Goal: Find specific page/section: Find specific page/section

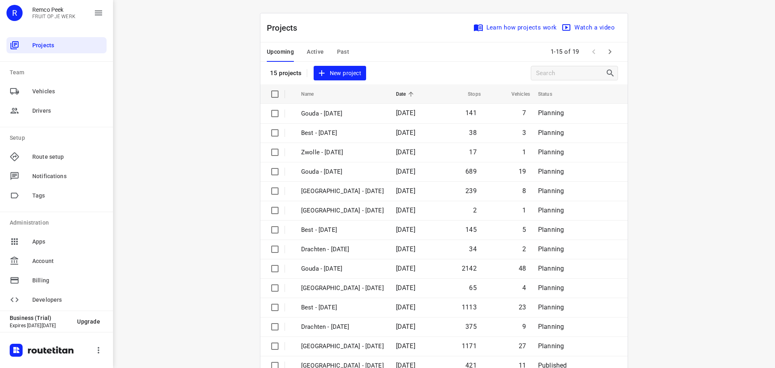
click at [321, 61] on div "Upcoming Active Past" at bounding box center [314, 51] width 95 height 19
click at [316, 51] on span "Active" at bounding box center [315, 52] width 17 height 10
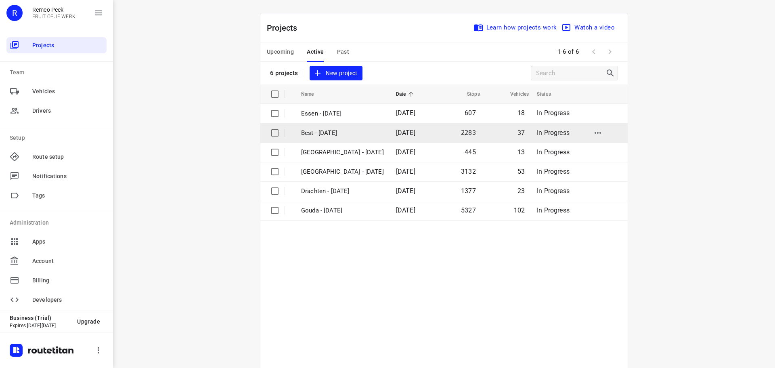
click at [342, 134] on p "Best - [DATE]" at bounding box center [342, 132] width 83 height 9
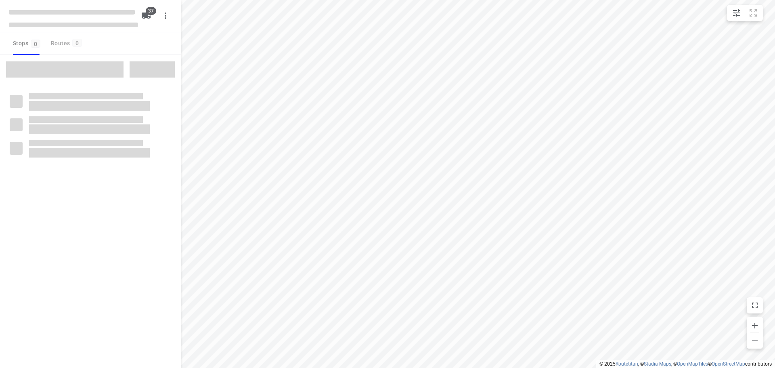
checkbox input "true"
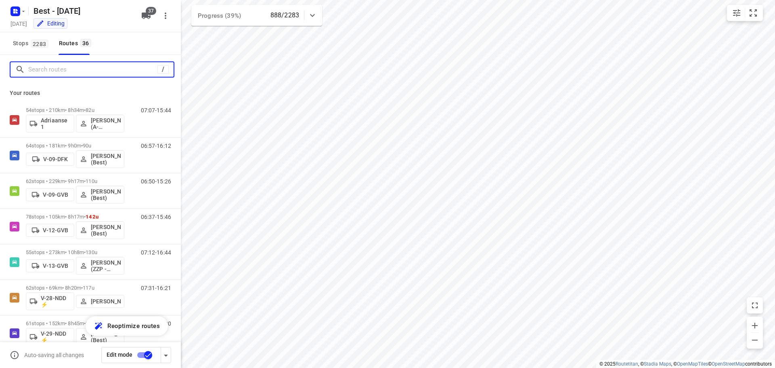
click at [73, 70] on input "Search routes" at bounding box center [92, 69] width 129 height 13
type input "a"
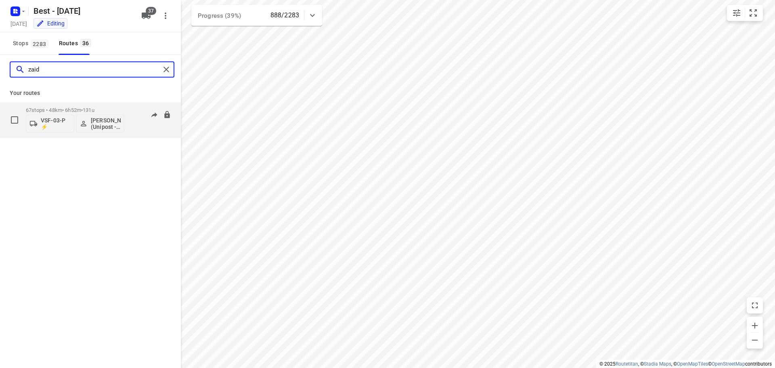
type input "zaid"
click at [109, 109] on p "67 stops • 48km • 6h52m • 131u" at bounding box center [75, 110] width 98 height 6
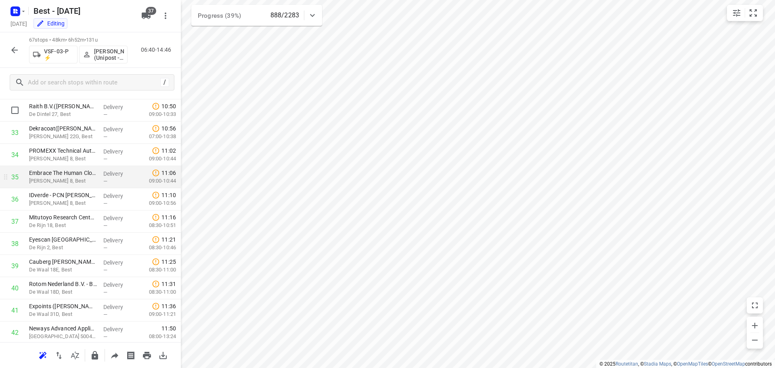
scroll to position [726, 0]
click at [9, 50] on button "button" at bounding box center [14, 50] width 16 height 16
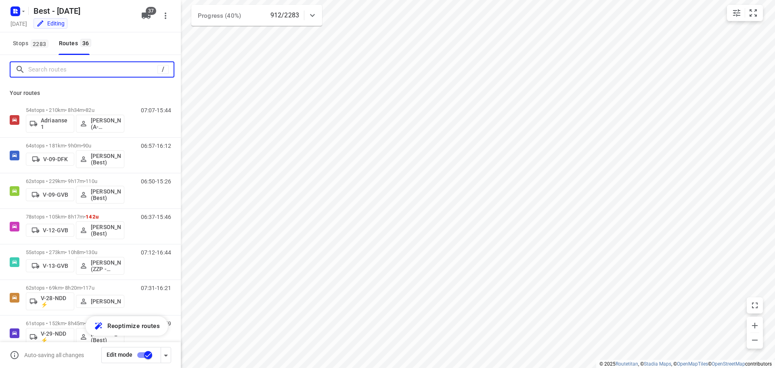
click at [92, 66] on input "Search routes" at bounding box center [92, 69] width 129 height 13
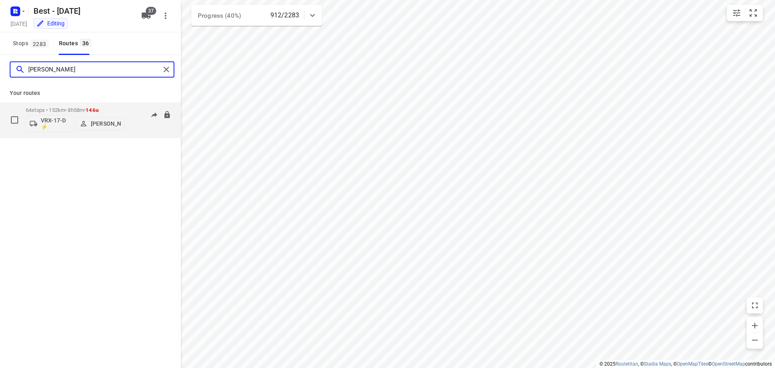
type input "leroy"
click at [67, 109] on p "64 stops • 152km • 8h58m • 146u" at bounding box center [75, 110] width 98 height 6
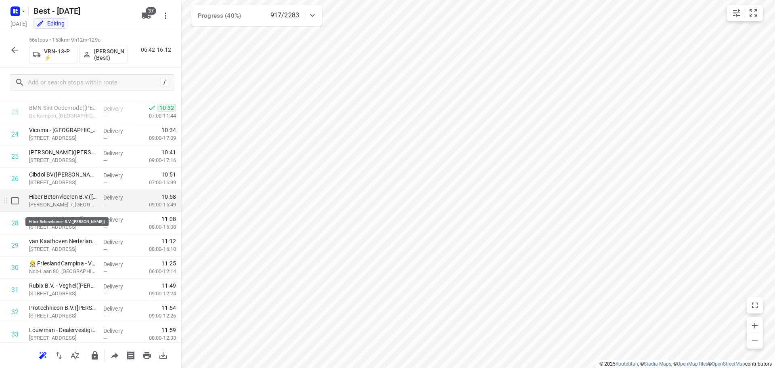
scroll to position [484, 0]
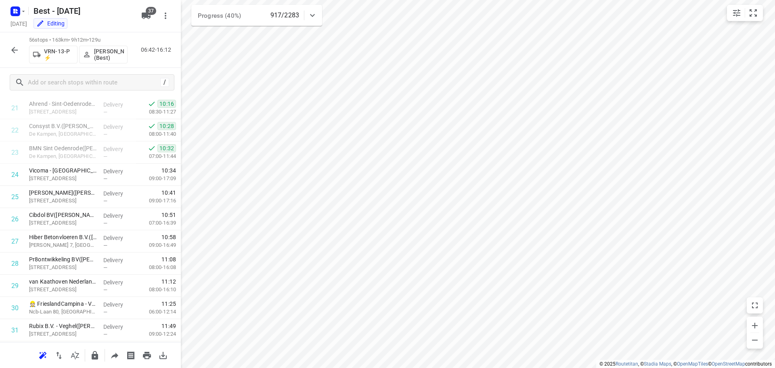
click at [15, 50] on icon "button" at bounding box center [14, 50] width 6 height 6
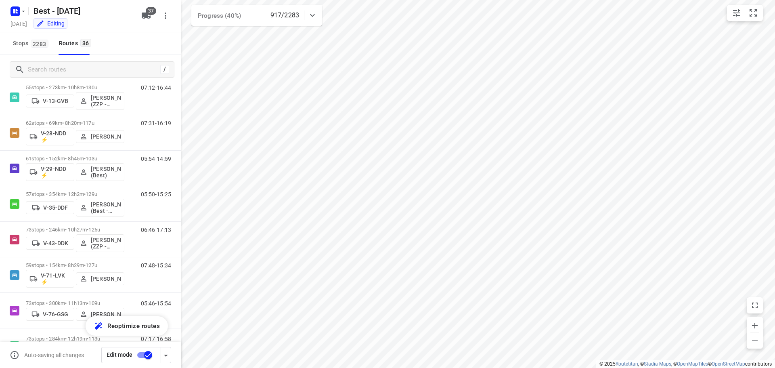
scroll to position [172, 0]
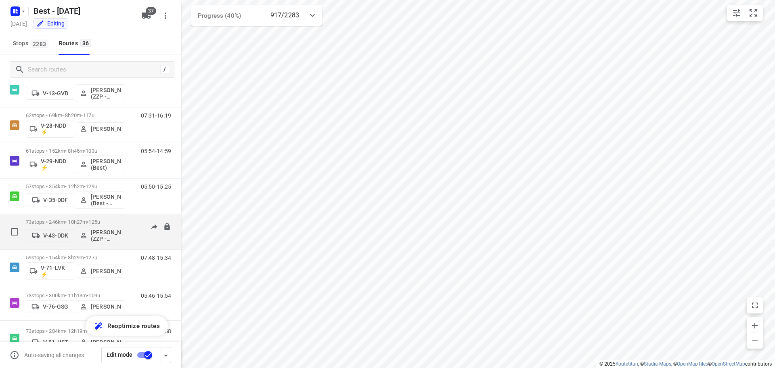
click at [53, 223] on p "73 stops • 246km • 10h27m • 125u" at bounding box center [75, 222] width 98 height 6
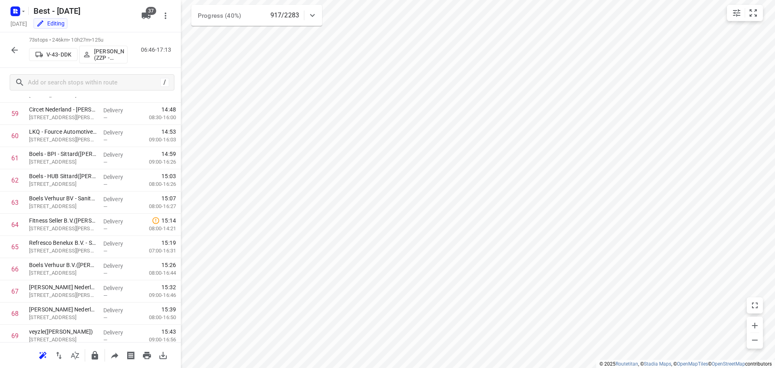
scroll to position [1437, 0]
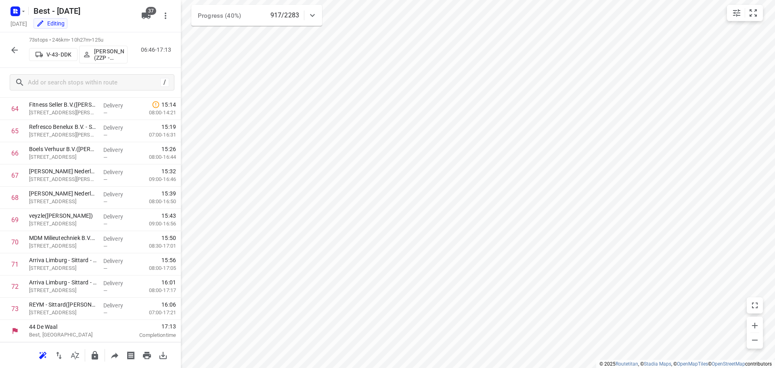
click at [12, 47] on icon "button" at bounding box center [15, 50] width 10 height 10
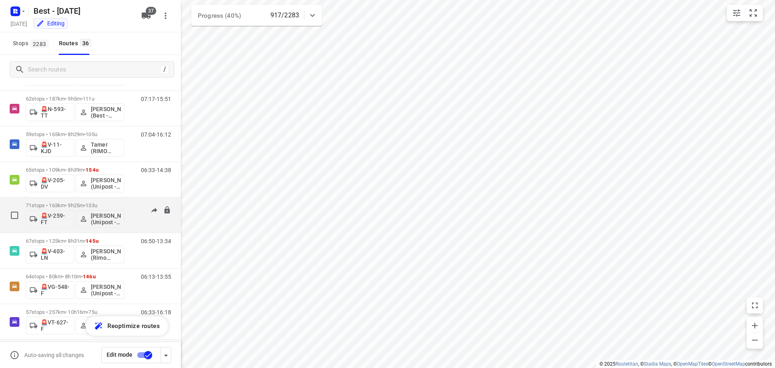
scroll to position [1046, 0]
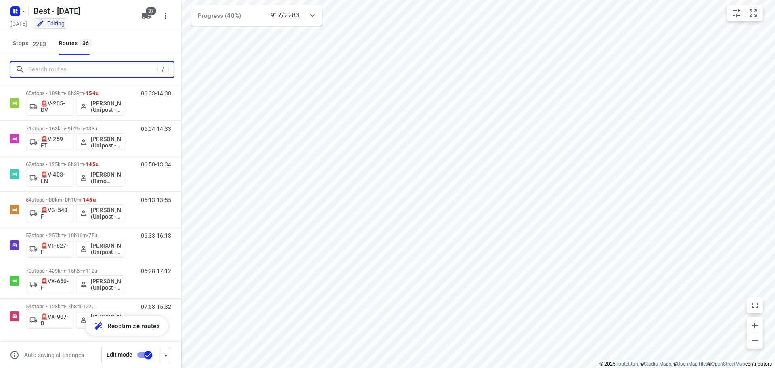
click at [108, 68] on input "Search routes" at bounding box center [92, 69] width 129 height 13
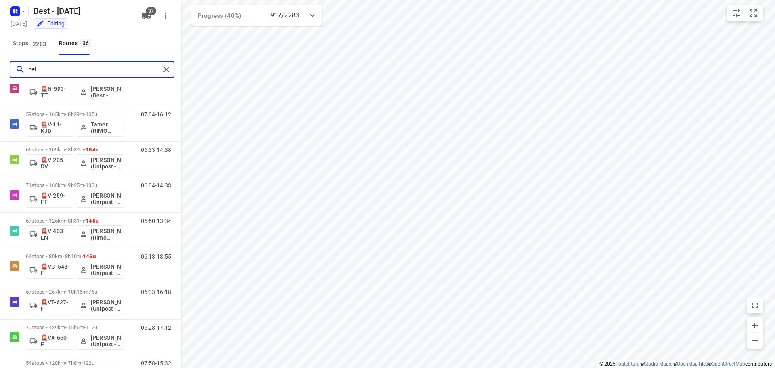
scroll to position [0, 0]
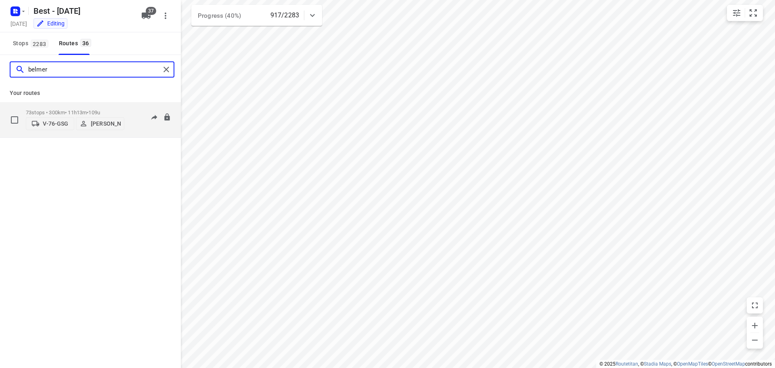
type input "belmer"
click at [71, 109] on p "73 stops • 300km • 11h13m • 109u" at bounding box center [75, 112] width 98 height 6
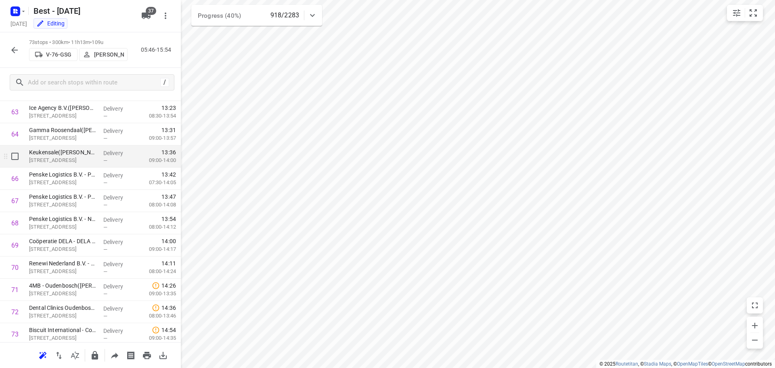
scroll to position [1437, 0]
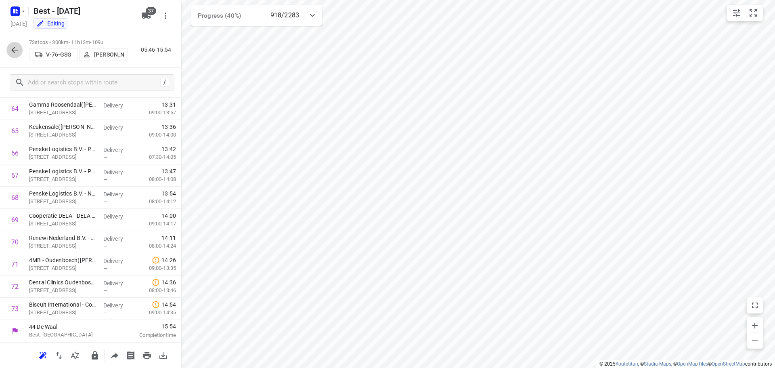
click at [10, 44] on button "button" at bounding box center [14, 50] width 16 height 16
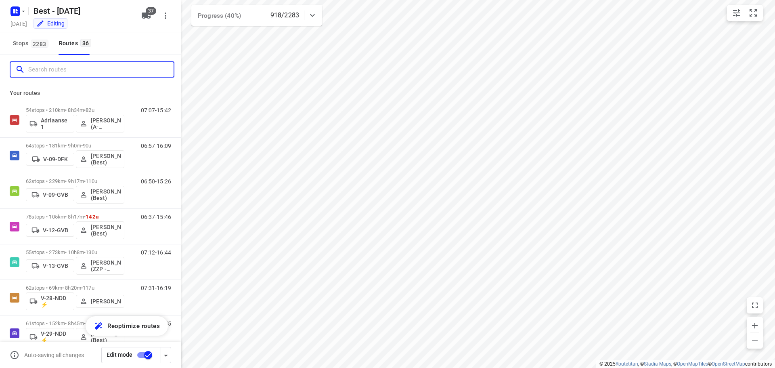
click at [56, 63] on input "Search routes" at bounding box center [100, 69] width 145 height 13
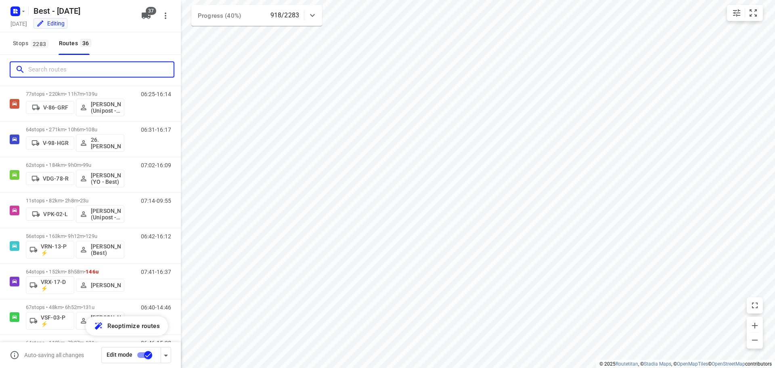
scroll to position [444, 0]
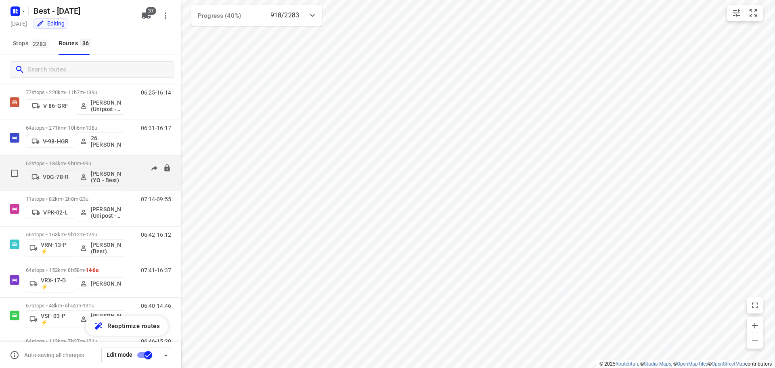
click at [83, 190] on div "62 stops • 184km • 9h0m • 99u VDG-78-R Tom Swinkels (YO - Best) 07:02-16:09" at bounding box center [90, 172] width 181 height 35
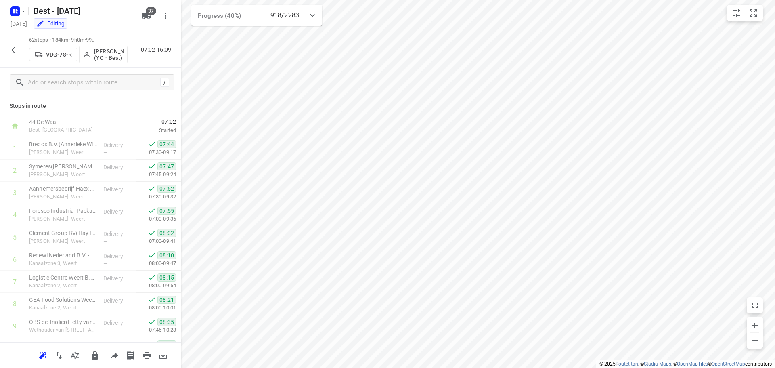
click at [15, 50] on icon "button" at bounding box center [14, 50] width 6 height 6
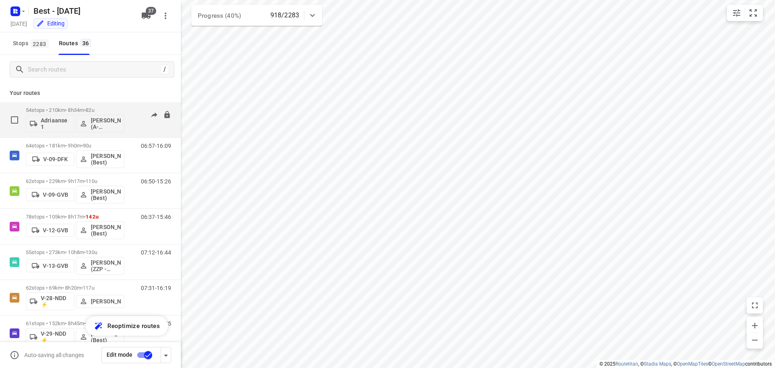
scroll to position [242, 0]
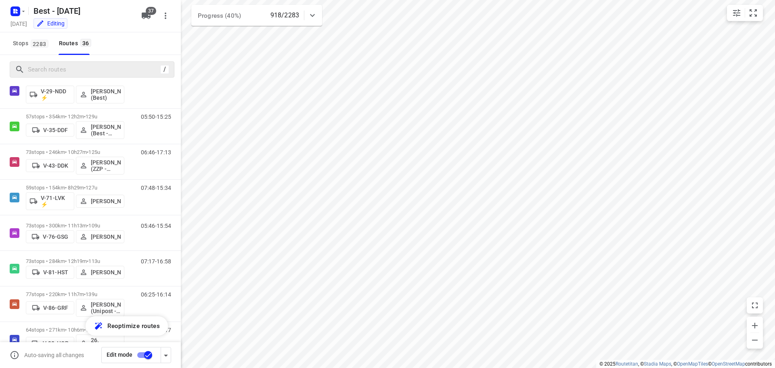
click at [72, 61] on div "/" at bounding box center [92, 69] width 165 height 16
click at [73, 69] on input "Search routes" at bounding box center [94, 69] width 132 height 13
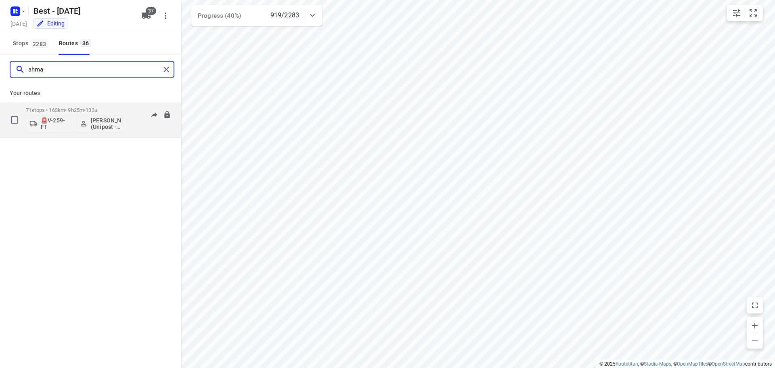
type input "ahma"
click at [72, 108] on p "71 stops • 163km • 9h25m • 133u" at bounding box center [75, 110] width 98 height 6
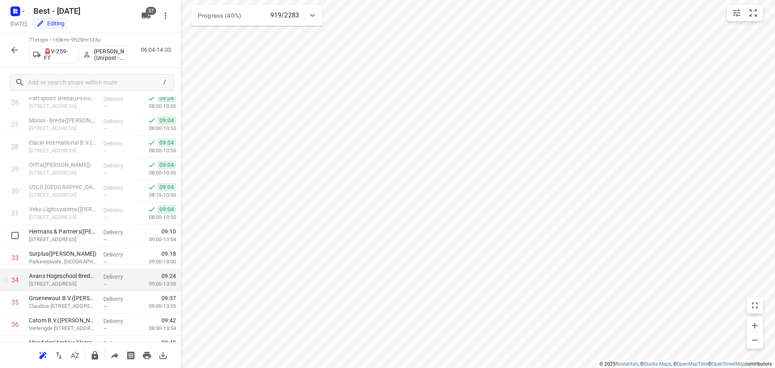
scroll to position [586, 0]
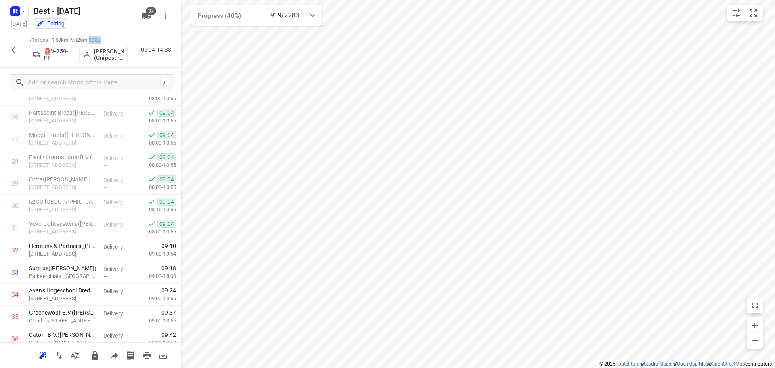
drag, startPoint x: 107, startPoint y: 40, endPoint x: 97, endPoint y: 38, distance: 10.0
click at [97, 38] on span "133u" at bounding box center [95, 40] width 12 height 6
click at [9, 46] on button "button" at bounding box center [14, 50] width 16 height 16
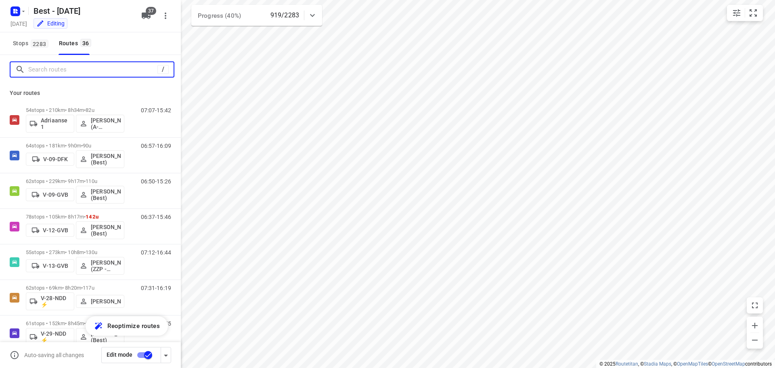
click at [46, 66] on input "Search routes" at bounding box center [92, 69] width 129 height 13
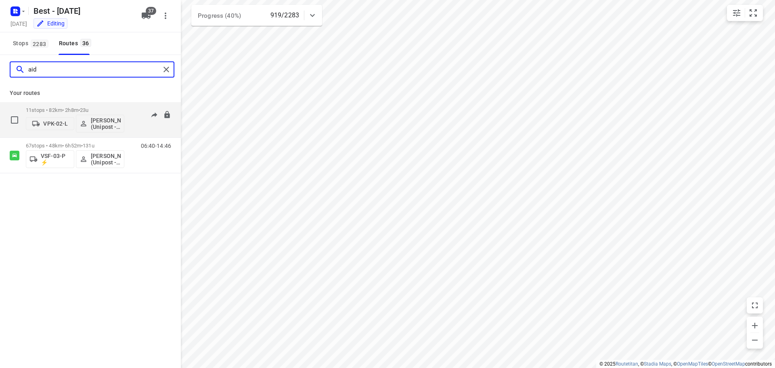
type input "aid"
click at [56, 108] on p "11 stops • 82km • 2h8m • 23u" at bounding box center [75, 110] width 98 height 6
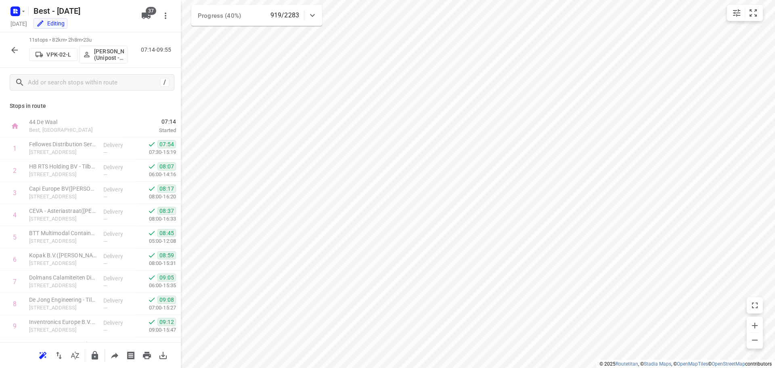
scroll to position [62, 0]
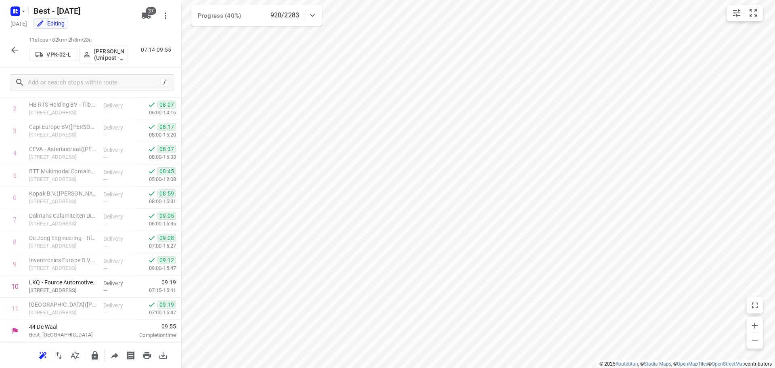
click at [13, 51] on icon "button" at bounding box center [14, 50] width 6 height 6
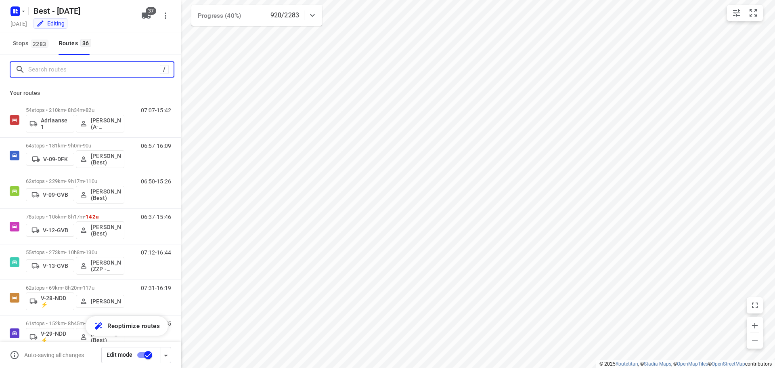
click at [67, 67] on input "Search routes" at bounding box center [94, 69] width 132 height 13
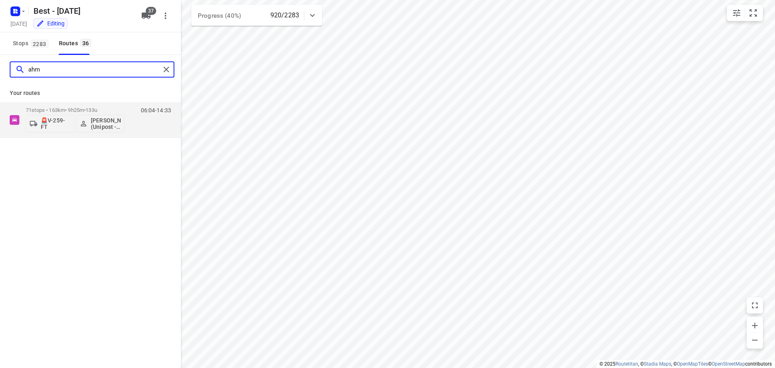
type input "ahm"
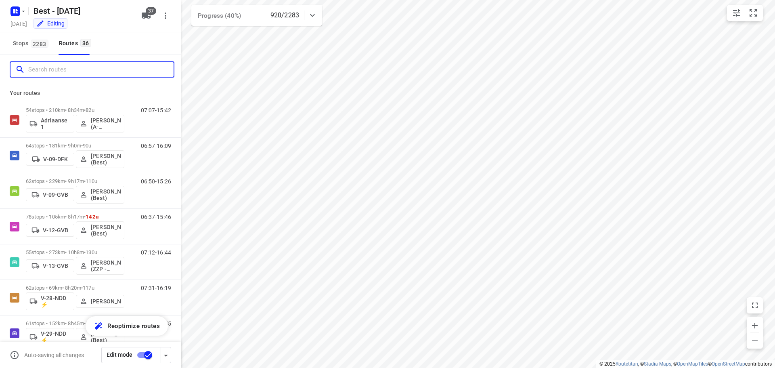
click at [93, 68] on input "Search routes" at bounding box center [100, 69] width 145 height 13
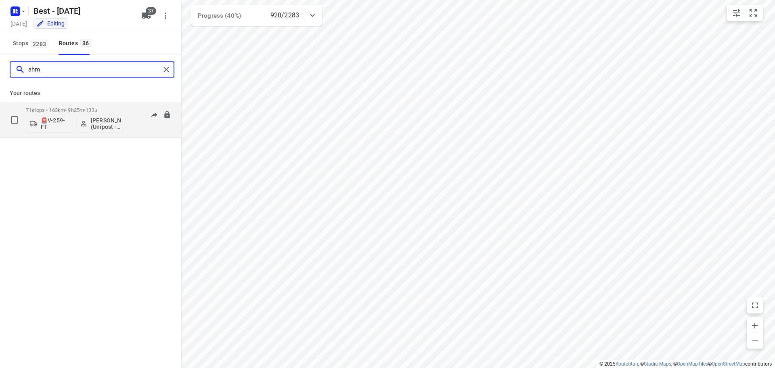
type input "ahm"
click at [84, 109] on p "71 stops • 163km • 9h25m • 133u" at bounding box center [75, 110] width 98 height 6
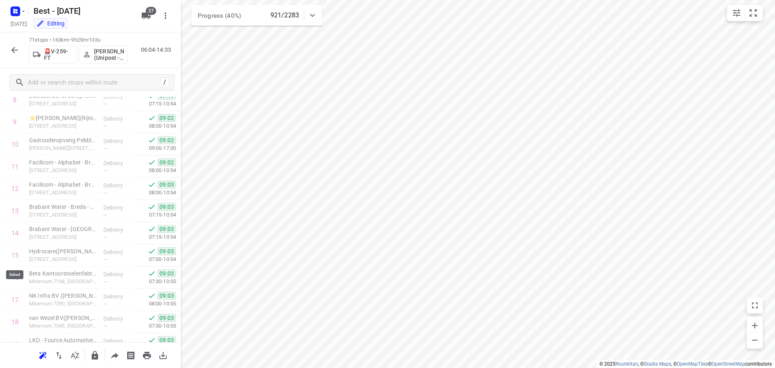
scroll to position [202, 0]
click at [13, 52] on icon "button" at bounding box center [15, 50] width 10 height 10
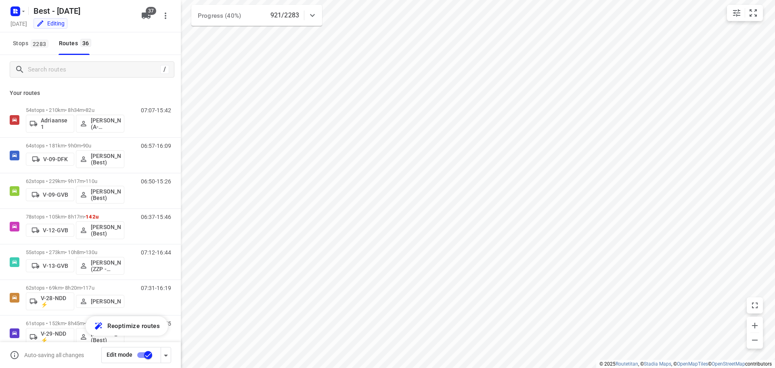
click at [41, 59] on div "/" at bounding box center [90, 69] width 181 height 29
click at [41, 67] on input "Search routes" at bounding box center [94, 69] width 132 height 13
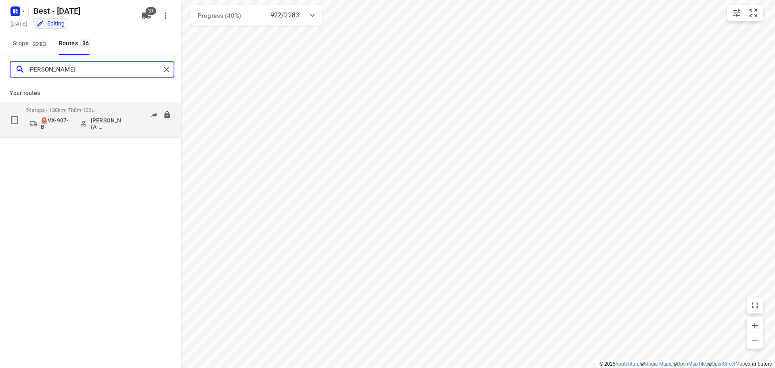
type input "jamal"
click at [53, 112] on p "54 stops • 128km • 7h8m • 122u" at bounding box center [75, 110] width 98 height 6
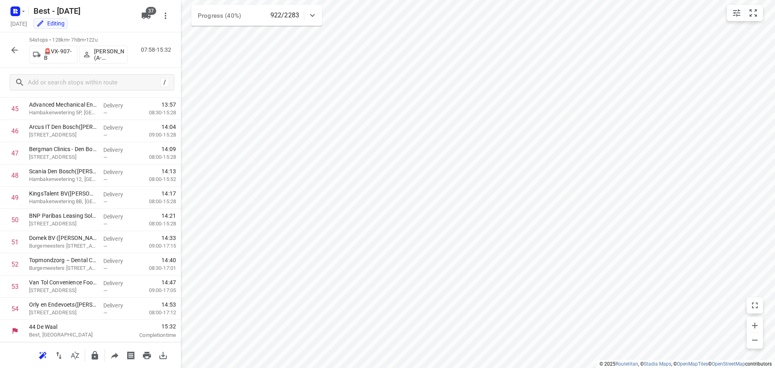
scroll to position [0, 0]
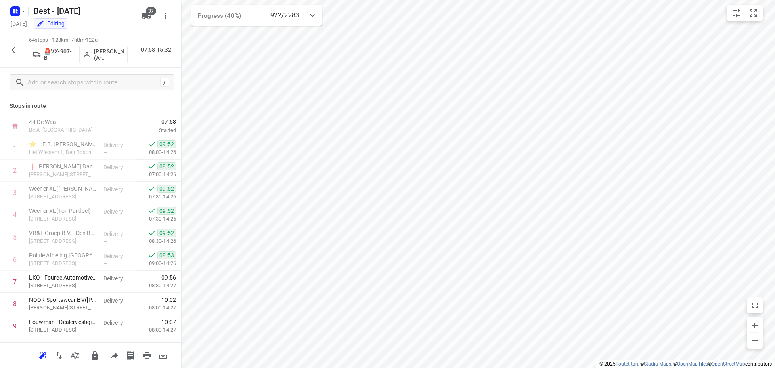
click at [21, 48] on button "button" at bounding box center [14, 50] width 16 height 16
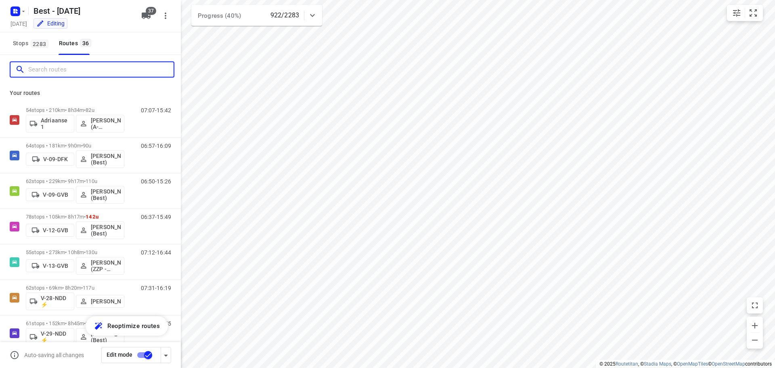
click at [48, 75] on input "Search routes" at bounding box center [100, 69] width 145 height 13
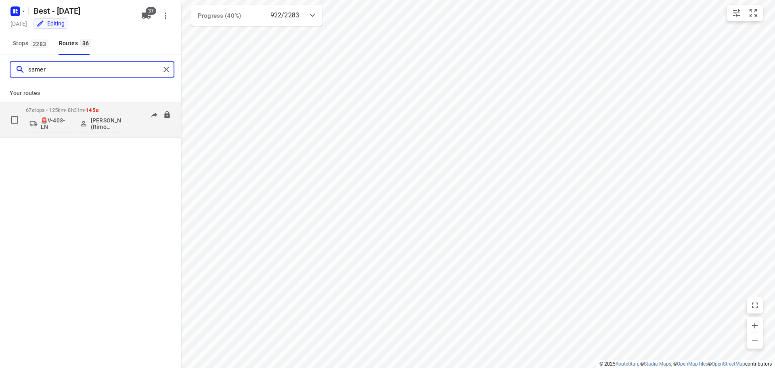
type input "samer"
click at [48, 109] on p "67 stops • 125km • 8h31m • 145u" at bounding box center [75, 110] width 98 height 6
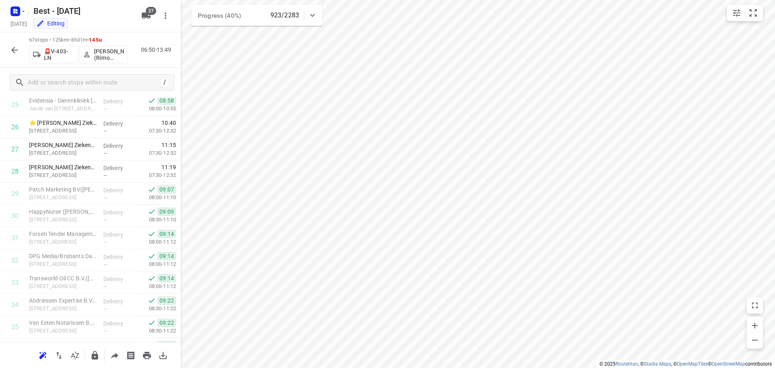
scroll to position [577, 0]
click at [11, 50] on icon "button" at bounding box center [15, 50] width 10 height 10
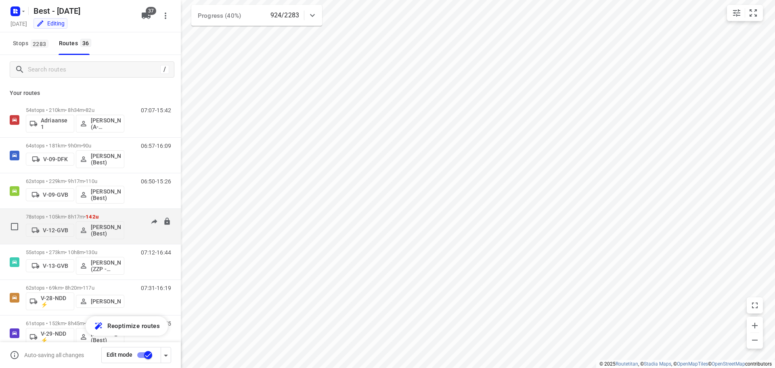
click at [71, 213] on div "78 stops • 105km • 8h17m • 142u V-12-GVB Demi Walraven (Best)" at bounding box center [75, 225] width 98 height 33
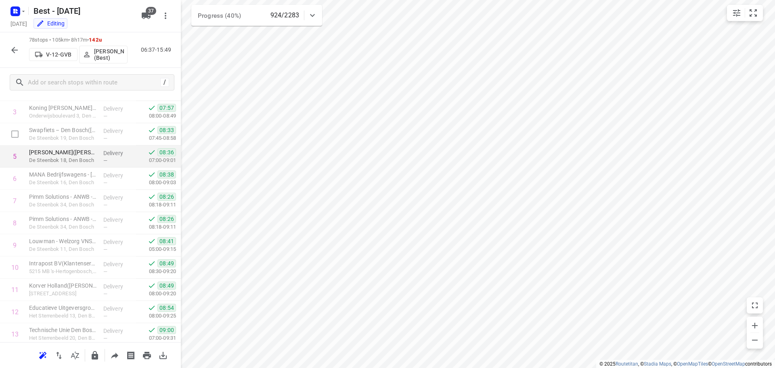
scroll to position [0, 0]
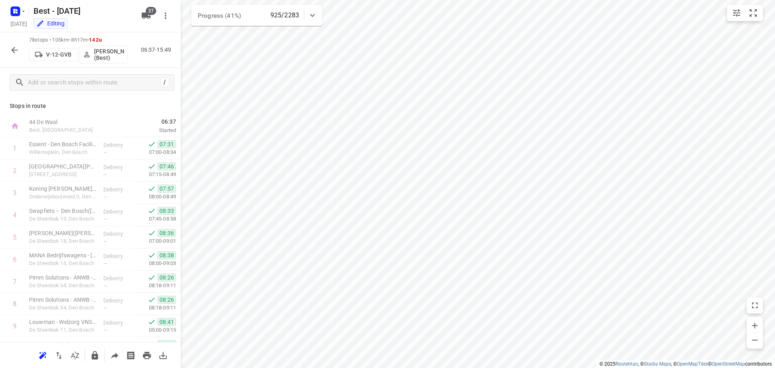
click at [15, 44] on button "button" at bounding box center [14, 50] width 16 height 16
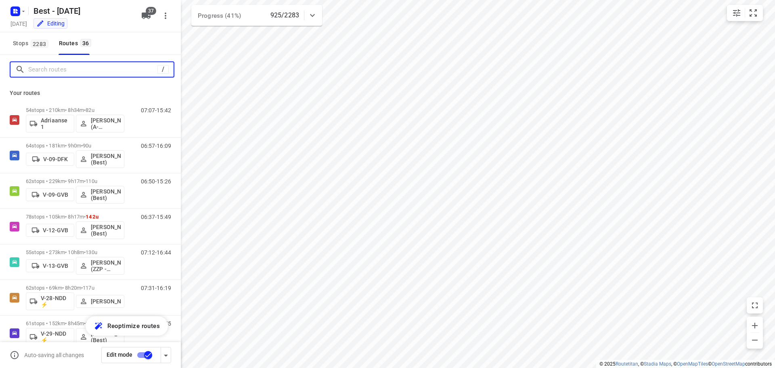
click at [75, 66] on input "Search routes" at bounding box center [92, 69] width 129 height 13
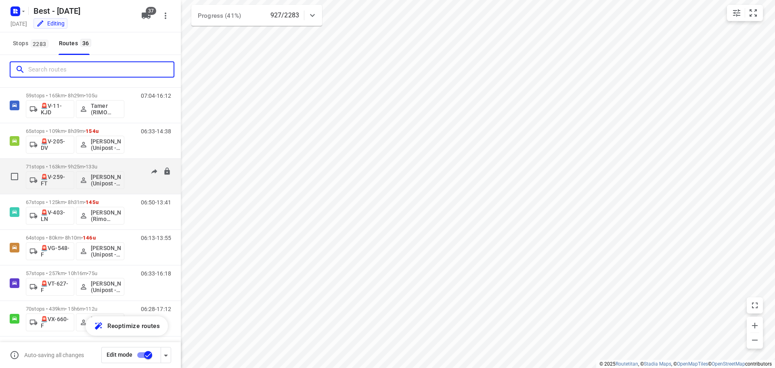
scroll to position [1046, 0]
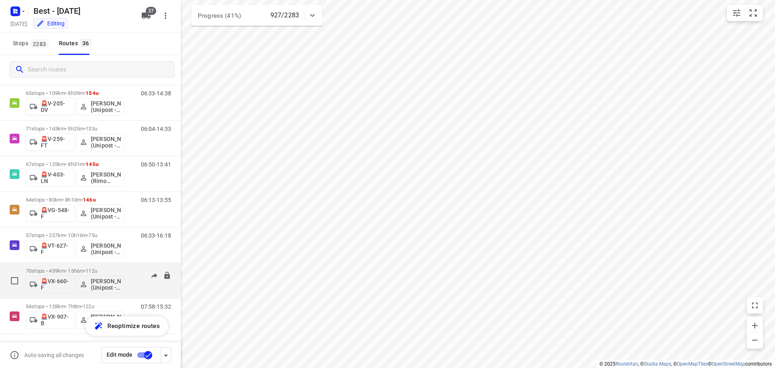
click at [52, 267] on div "70 stops • 439km • 15h6m • 112u 🚨VX-660-F Mohammed Raed (Unipost - Best - ZZP)" at bounding box center [75, 279] width 98 height 33
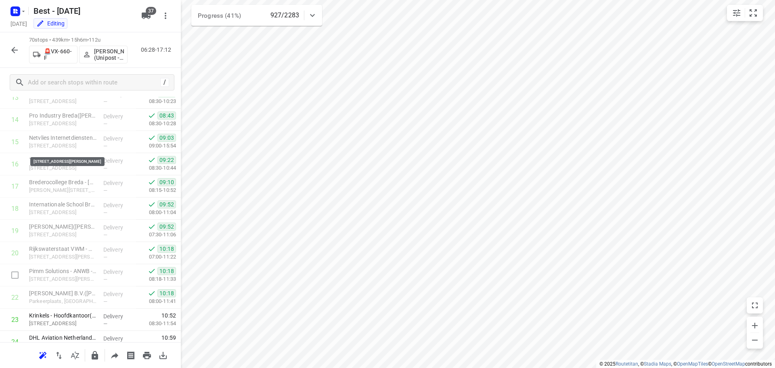
scroll to position [449, 0]
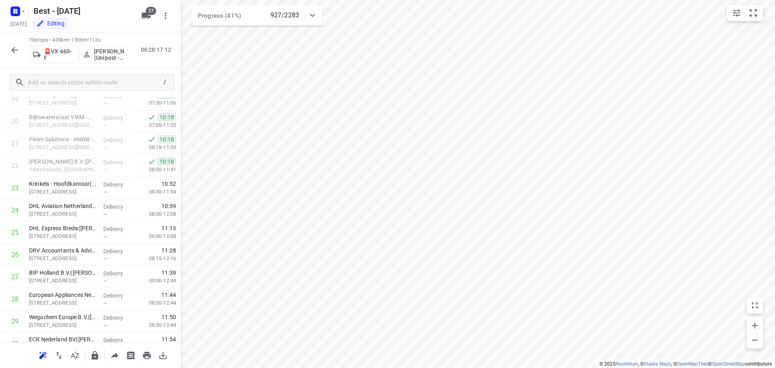
click at [16, 51] on icon "button" at bounding box center [15, 50] width 10 height 10
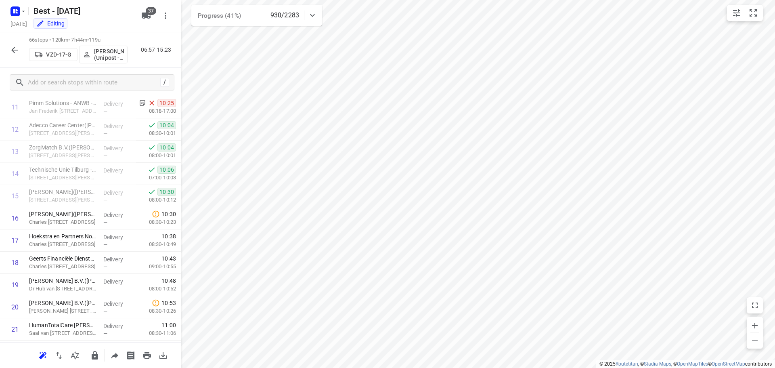
scroll to position [282, 0]
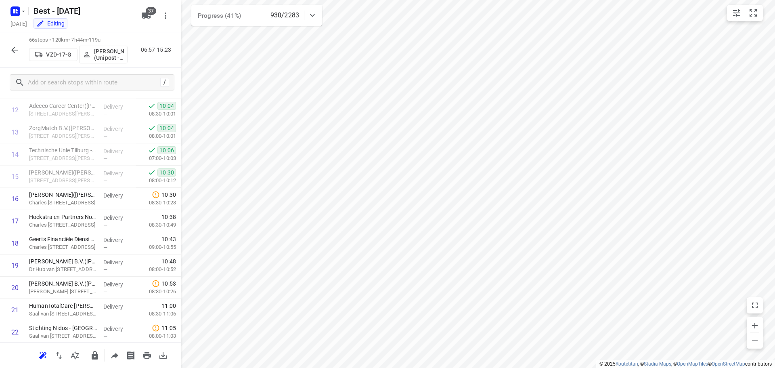
click at [9, 49] on button "button" at bounding box center [14, 50] width 16 height 16
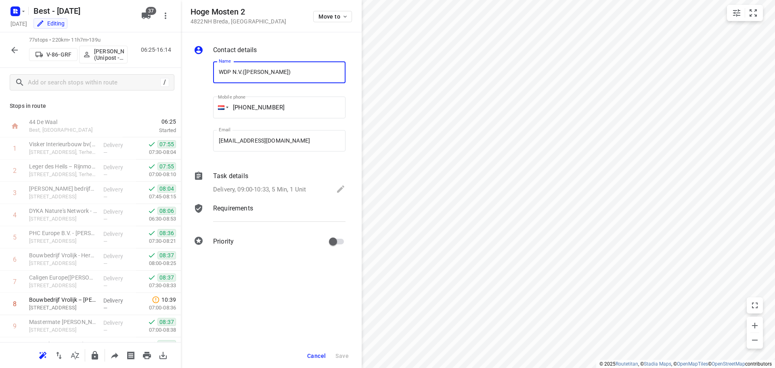
click at [310, 359] on button "Cancel" at bounding box center [316, 355] width 25 height 15
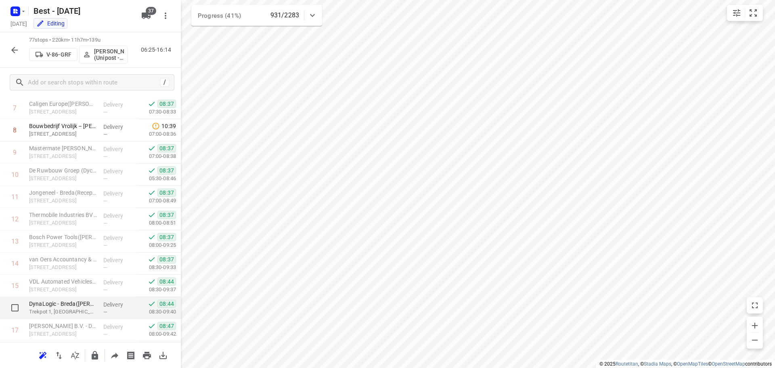
scroll to position [161, 0]
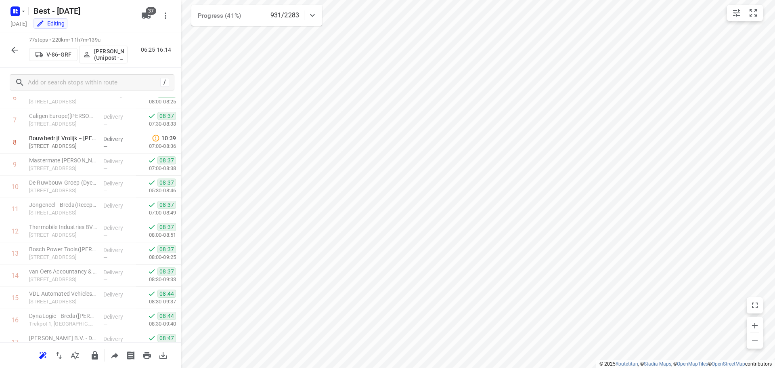
click at [14, 47] on icon "button" at bounding box center [15, 50] width 10 height 10
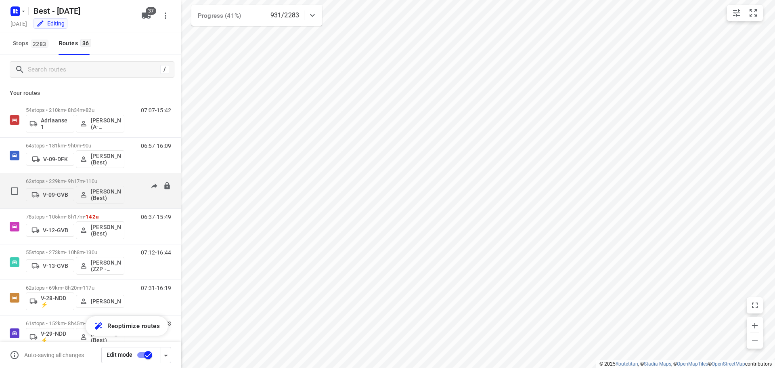
click at [73, 174] on div "62 stops • 229km • 9h17m • 110u V-09-GVB Mustafa Omar (Best)" at bounding box center [75, 190] width 98 height 33
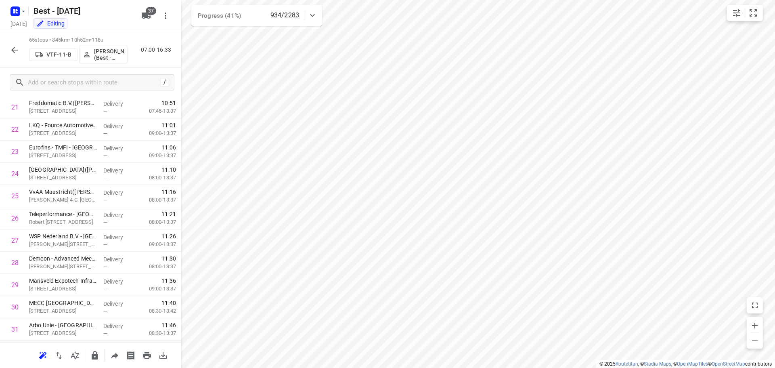
scroll to position [363, 0]
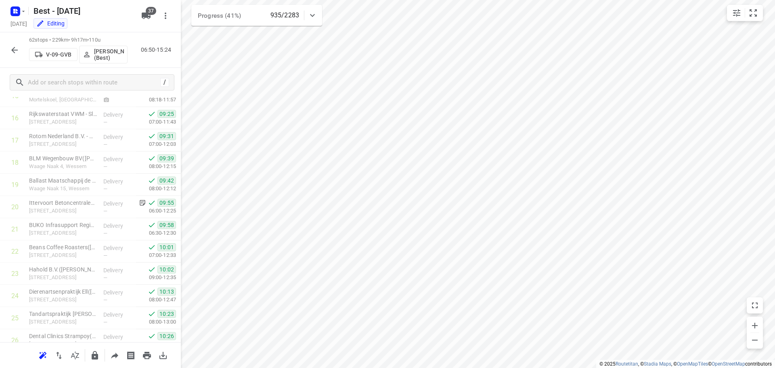
click at [23, 51] on div "62 stops • 229km • 9h17m • 110u V-09-GVB Mustafa Omar (Best) 06:50-15:24" at bounding box center [90, 49] width 181 height 35
click at [24, 56] on div "62 stops • 229km • 9h17m • 110u V-09-GVB Mustafa Omar (Best) 06:50-15:24" at bounding box center [90, 49] width 181 height 35
click at [20, 55] on button "button" at bounding box center [14, 50] width 16 height 16
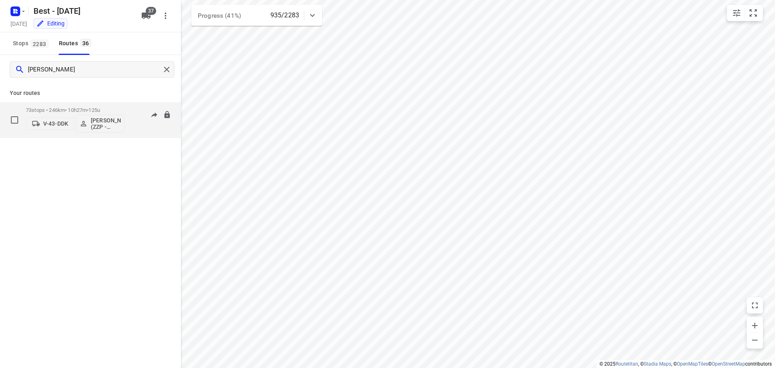
type input "jesse"
click at [51, 109] on p "73 stops • 246km • 10h27m • 125u" at bounding box center [75, 110] width 98 height 6
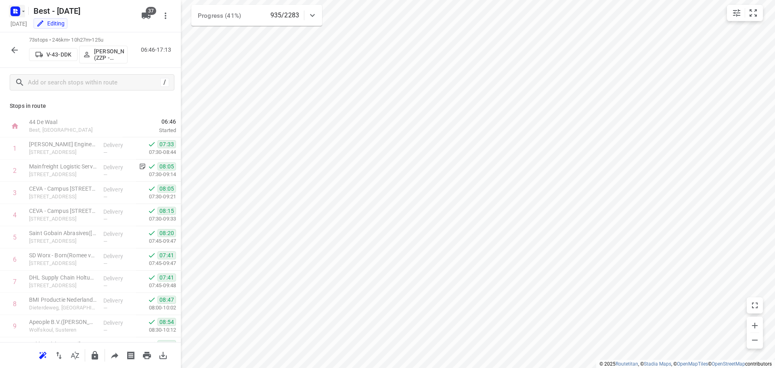
click at [21, 13] on icon "button" at bounding box center [23, 11] width 6 height 6
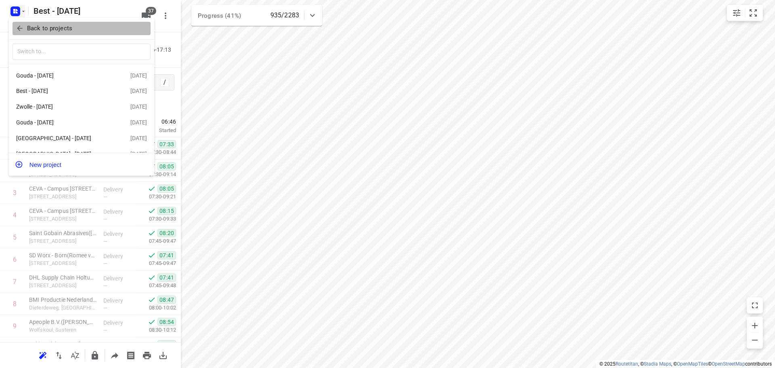
click at [30, 31] on p "Back to projects" at bounding box center [49, 28] width 45 height 9
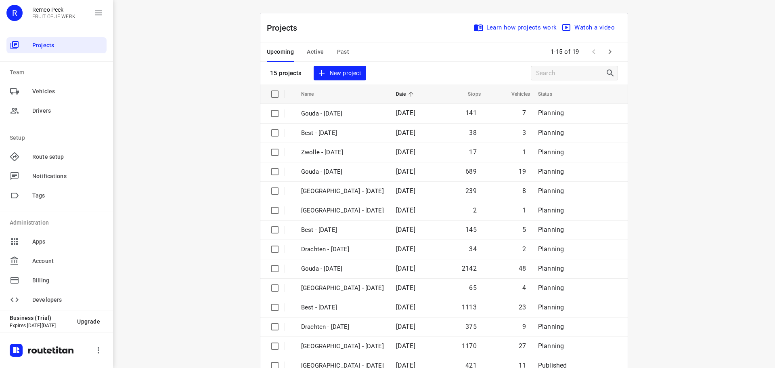
click at [311, 55] on span "Active" at bounding box center [315, 52] width 17 height 10
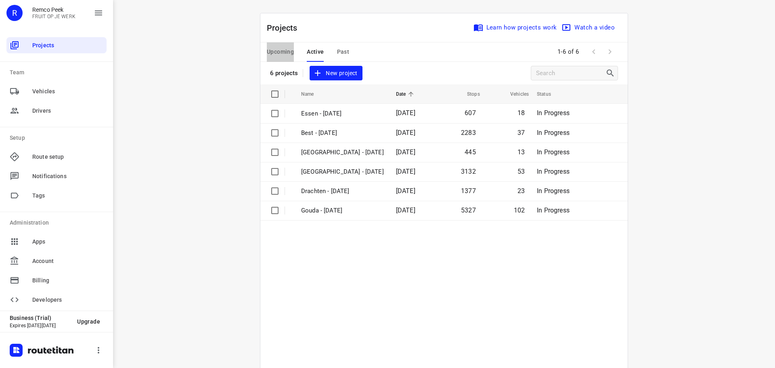
click at [267, 43] on button "Upcoming" at bounding box center [280, 51] width 27 height 19
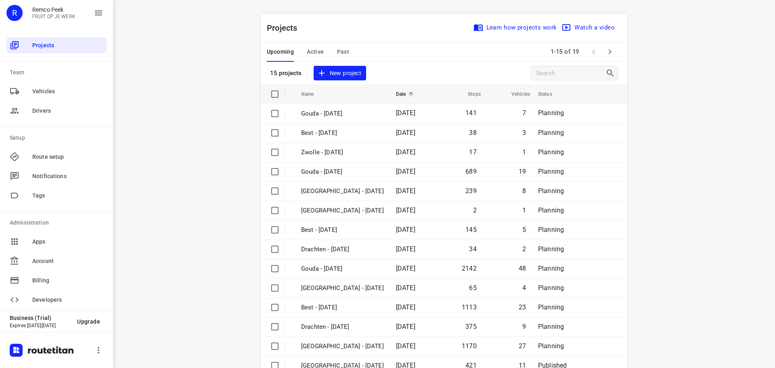
click at [313, 49] on span "Active" at bounding box center [315, 52] width 17 height 10
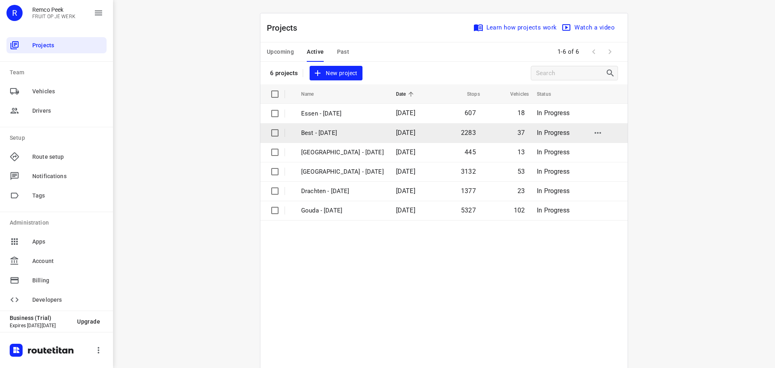
click at [326, 130] on p "Best - [DATE]" at bounding box center [342, 132] width 83 height 9
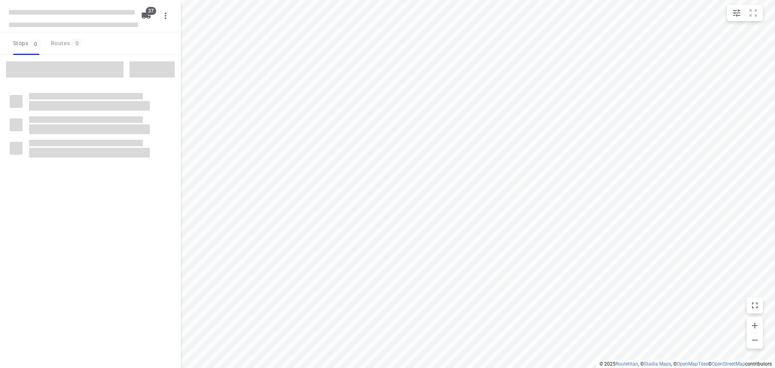
checkbox input "true"
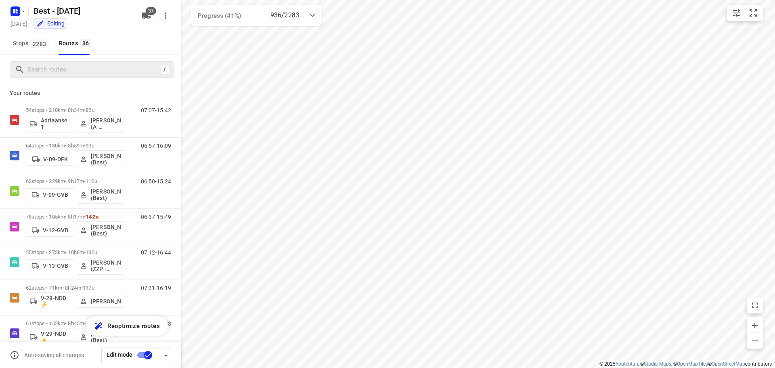
drag, startPoint x: 100, startPoint y: 81, endPoint x: 98, endPoint y: 74, distance: 6.7
click at [99, 81] on div "/" at bounding box center [90, 69] width 181 height 29
click at [98, 71] on input "Search routes" at bounding box center [92, 69] width 129 height 13
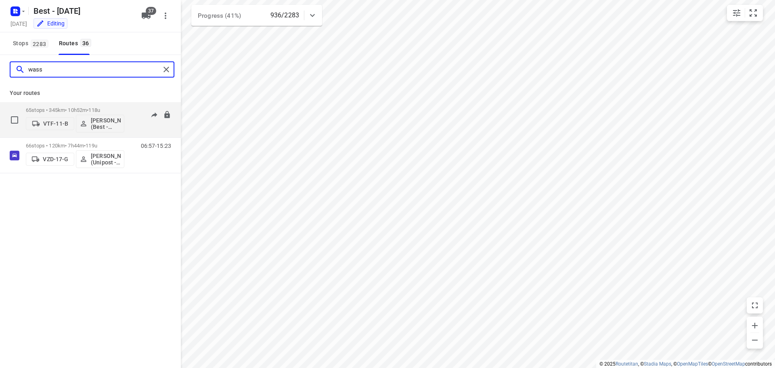
type input "wass"
click at [63, 104] on div "65 stops • 345km • 10h52m • 118u VTF-11-B Wassim El Kadmiri (Best - ZZP)" at bounding box center [75, 119] width 98 height 33
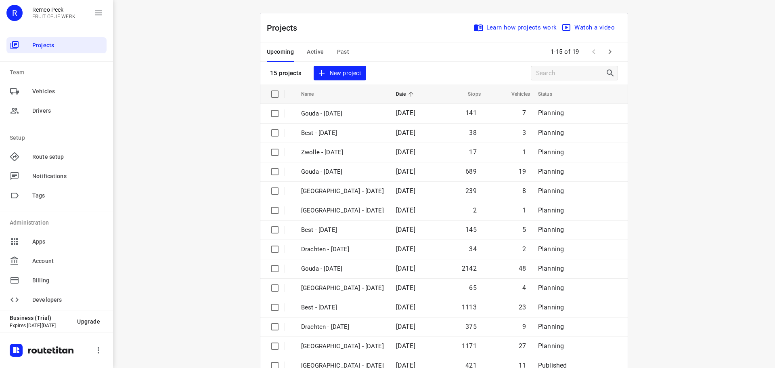
click at [348, 53] on div "Upcoming Active Past" at bounding box center [314, 51] width 95 height 19
click at [340, 50] on span "Past" at bounding box center [343, 52] width 13 height 10
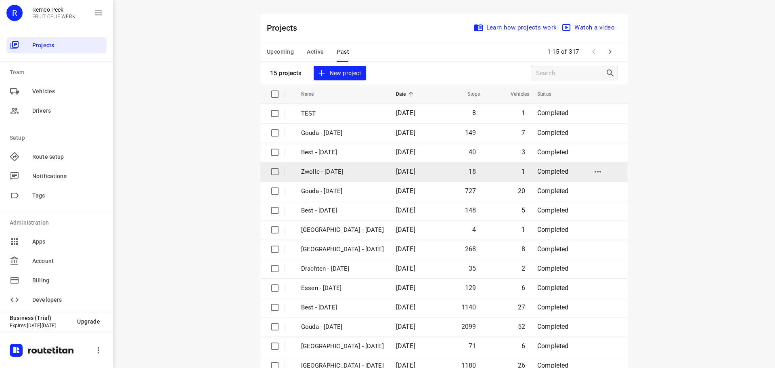
scroll to position [40, 0]
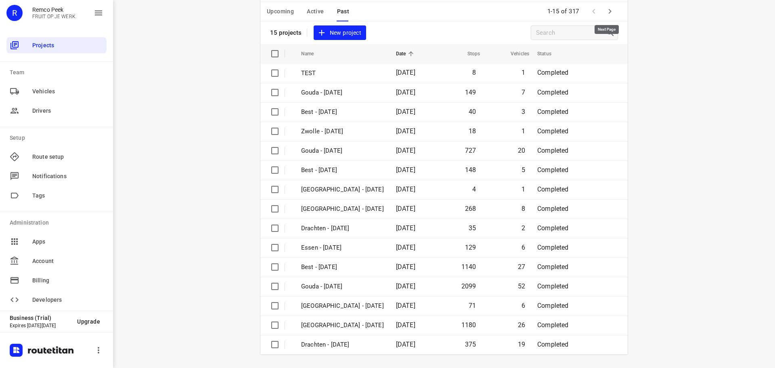
click at [606, 6] on button "button" at bounding box center [609, 11] width 16 height 16
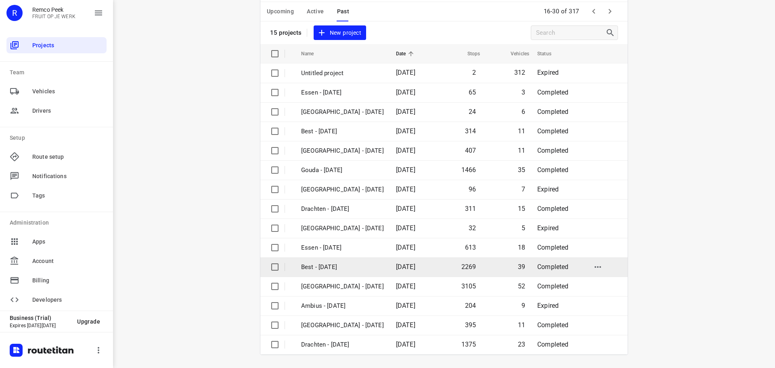
click at [316, 267] on p "Best - [DATE]" at bounding box center [342, 266] width 83 height 9
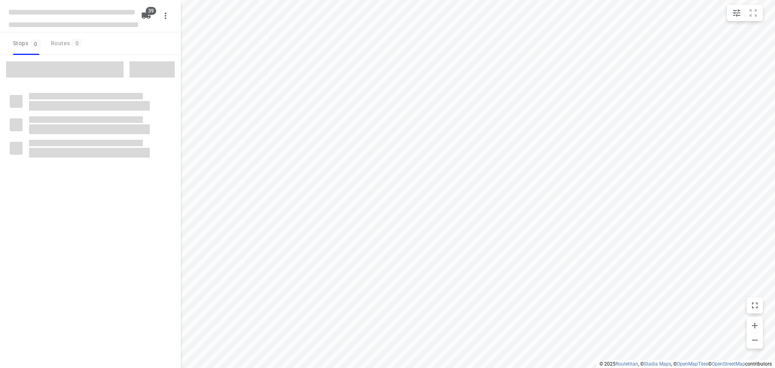
checkbox input "true"
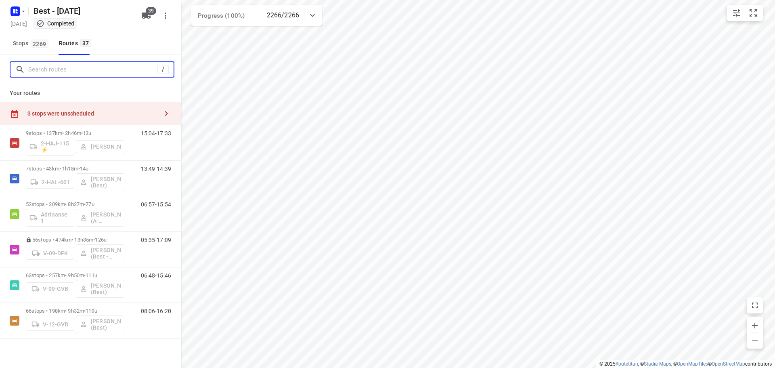
click at [79, 65] on input "Search routes" at bounding box center [92, 69] width 129 height 13
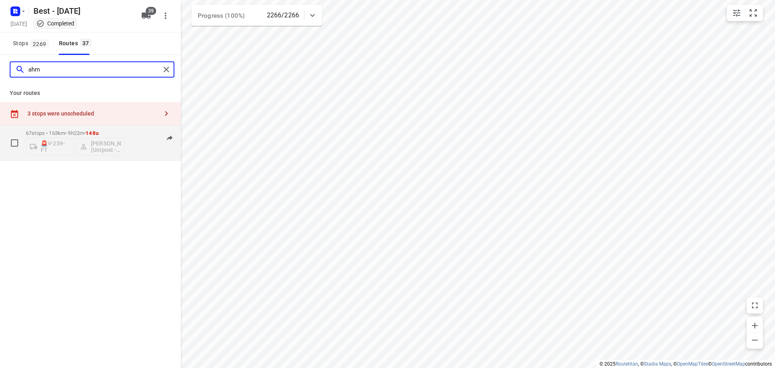
type input "ahm"
